Goal: Task Accomplishment & Management: Manage account settings

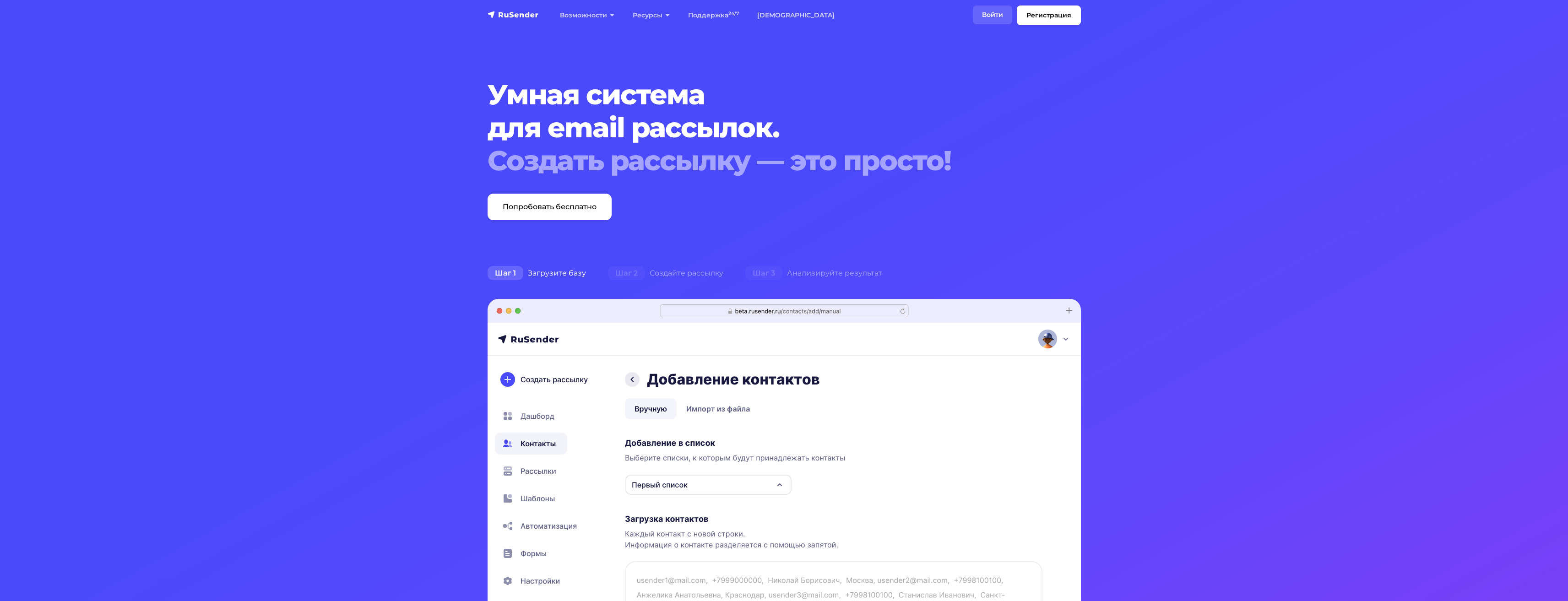
click at [987, 16] on link "Войти" at bounding box center [993, 14] width 40 height 19
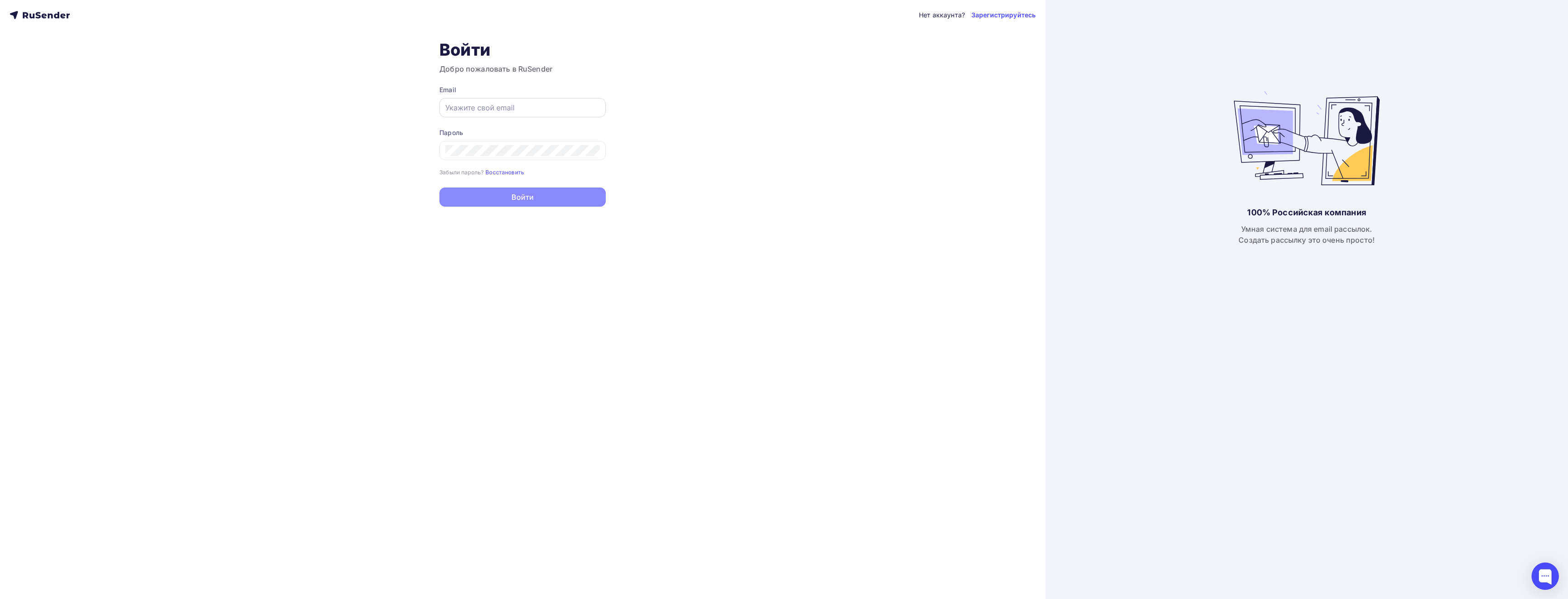
click at [491, 115] on div at bounding box center [523, 107] width 166 height 19
click at [490, 106] on input "text" at bounding box center [522, 107] width 154 height 11
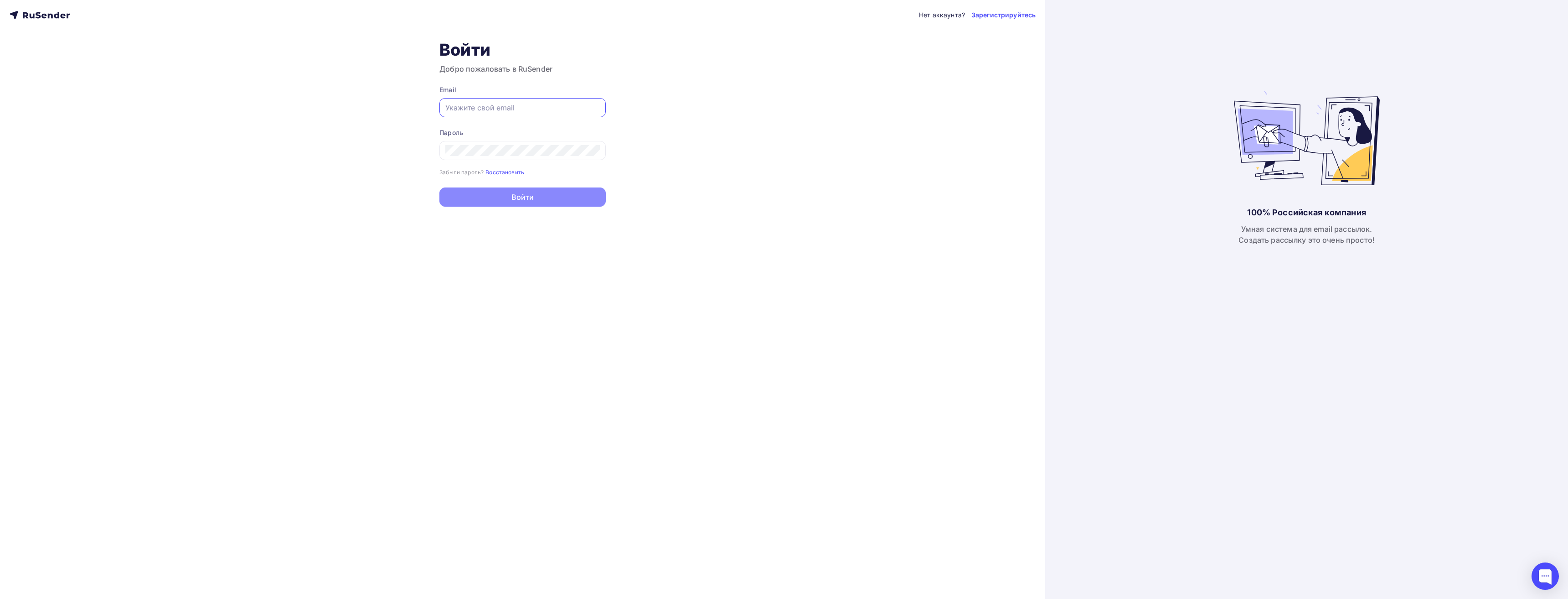
click at [490, 106] on input "text" at bounding box center [522, 107] width 154 height 11
type input "devilmanpro@gmail.com"
click at [440, 189] on button "Войти" at bounding box center [523, 198] width 166 height 19
click at [536, 109] on input "devilmanpro@gmail.com" at bounding box center [522, 107] width 154 height 11
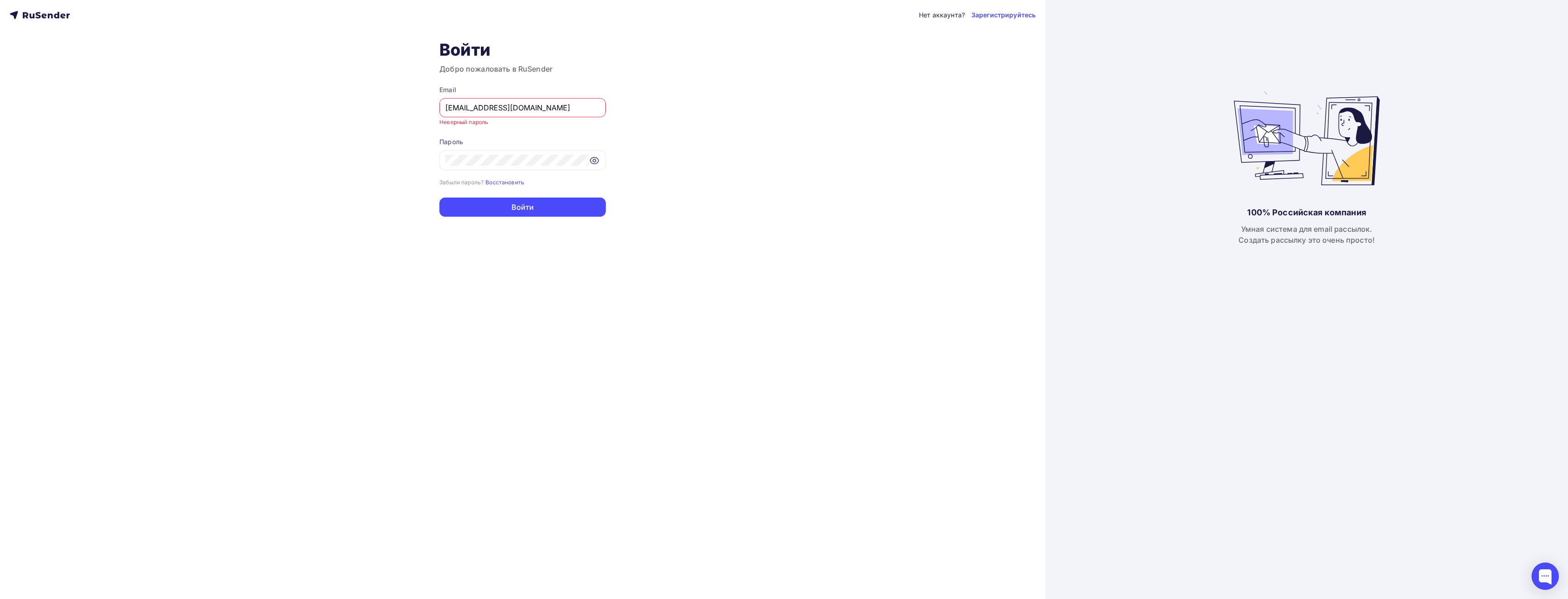
click at [314, 140] on div "Нет аккаунта? Зарегистрируйтесь Войти Добро пожаловать в RuSender Email devilma…" at bounding box center [523, 300] width 1045 height 599
click at [531, 342] on div "Нет аккаунта? Зарегистрируйтесь Войти Добро пожаловать в RuSender Email devilma…" at bounding box center [523, 300] width 1045 height 599
